Goal: Find specific page/section: Find specific page/section

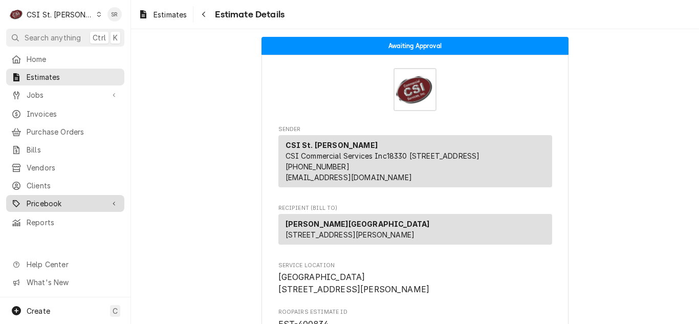
click at [46, 199] on span "Pricebook" at bounding box center [65, 203] width 77 height 11
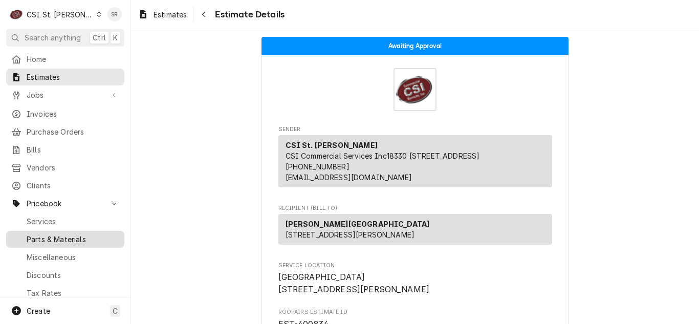
click at [52, 234] on span "Parts & Materials" at bounding box center [73, 239] width 93 height 11
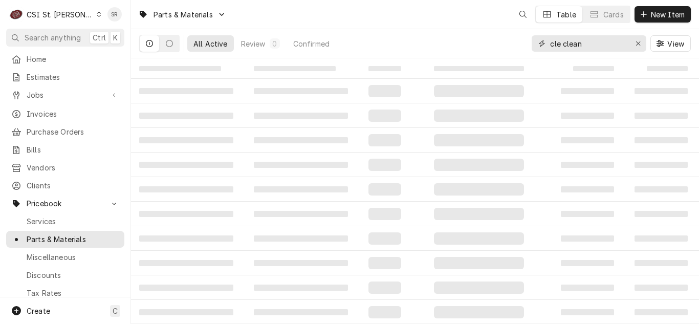
click at [636, 43] on icon "Erase input" at bounding box center [638, 43] width 6 height 7
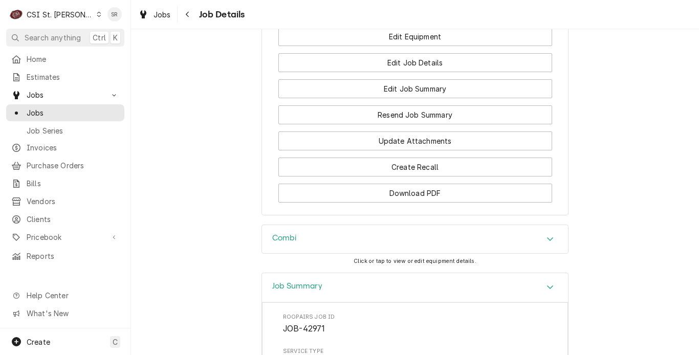
scroll to position [1157, 0]
